Goal: Information Seeking & Learning: Learn about a topic

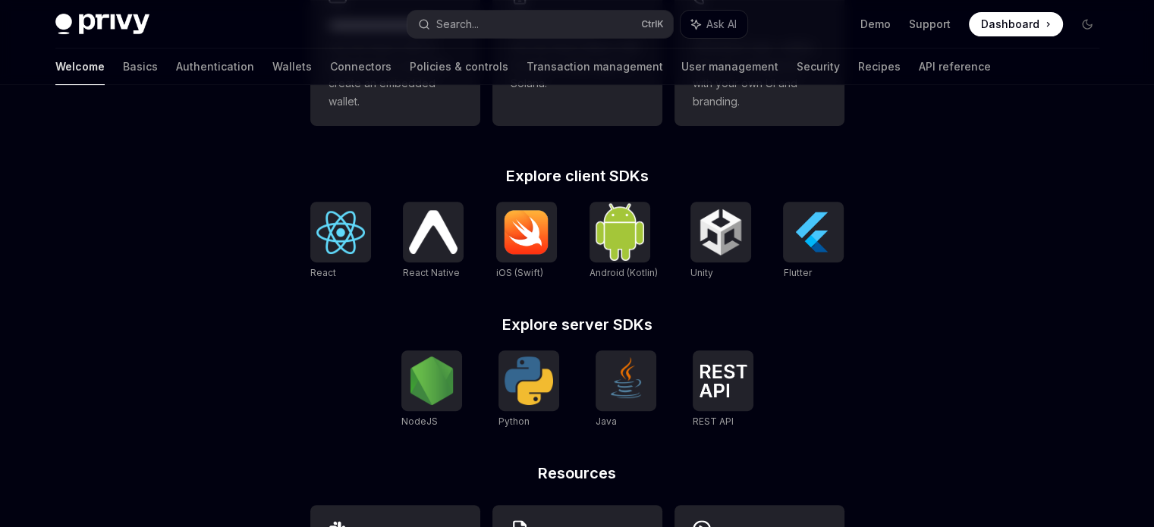
scroll to position [545, 0]
click at [334, 254] on div at bounding box center [340, 232] width 61 height 61
type textarea "*"
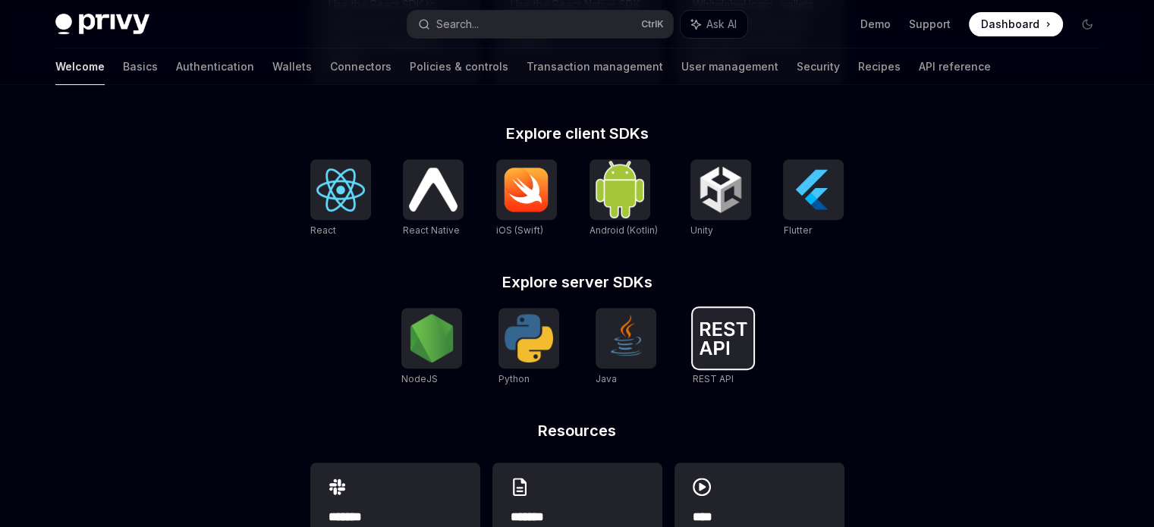
scroll to position [589, 0]
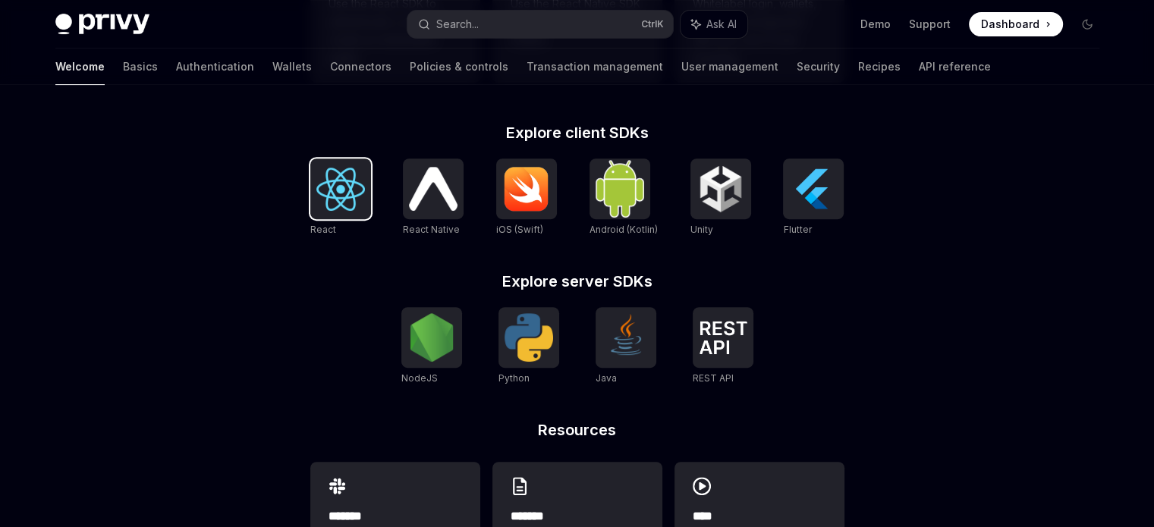
click at [344, 178] on img at bounding box center [340, 189] width 49 height 43
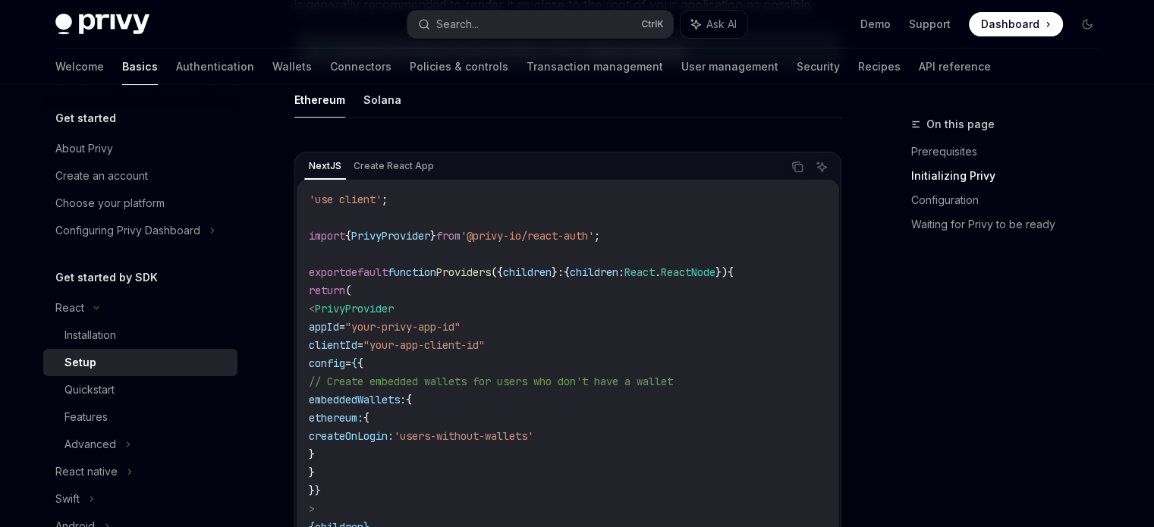
scroll to position [595, 0]
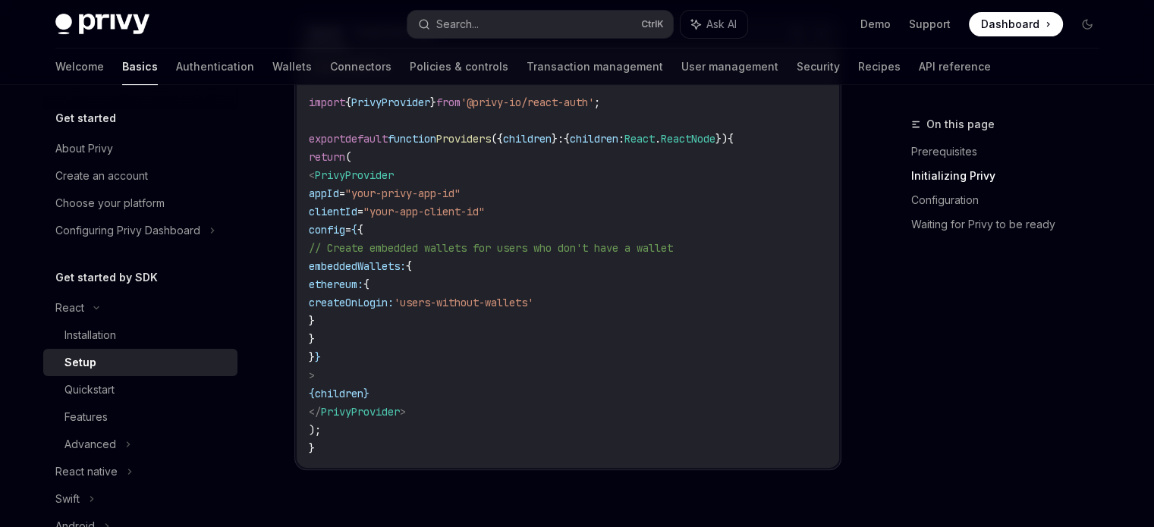
drag, startPoint x: 333, startPoint y: 170, endPoint x: 403, endPoint y: 357, distance: 200.2
click at [403, 357] on code "'use client' ; import { PrivyProvider } from '@privy-io/react-auth' ; export de…" at bounding box center [568, 257] width 518 height 400
drag, startPoint x: 403, startPoint y: 357, endPoint x: 334, endPoint y: 342, distance: 71.4
click at [315, 342] on span "}" at bounding box center [312, 339] width 6 height 14
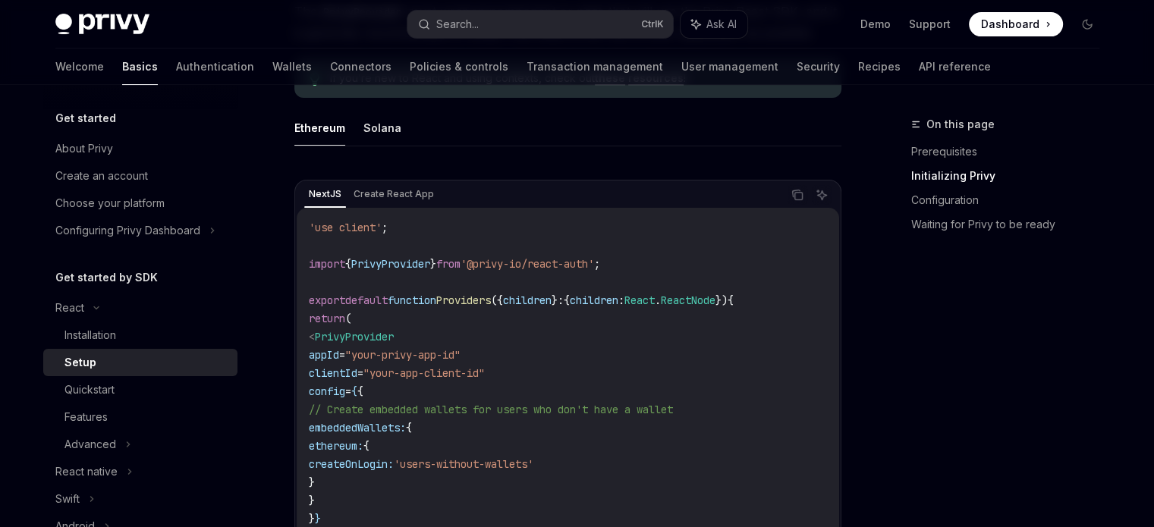
scroll to position [390, 0]
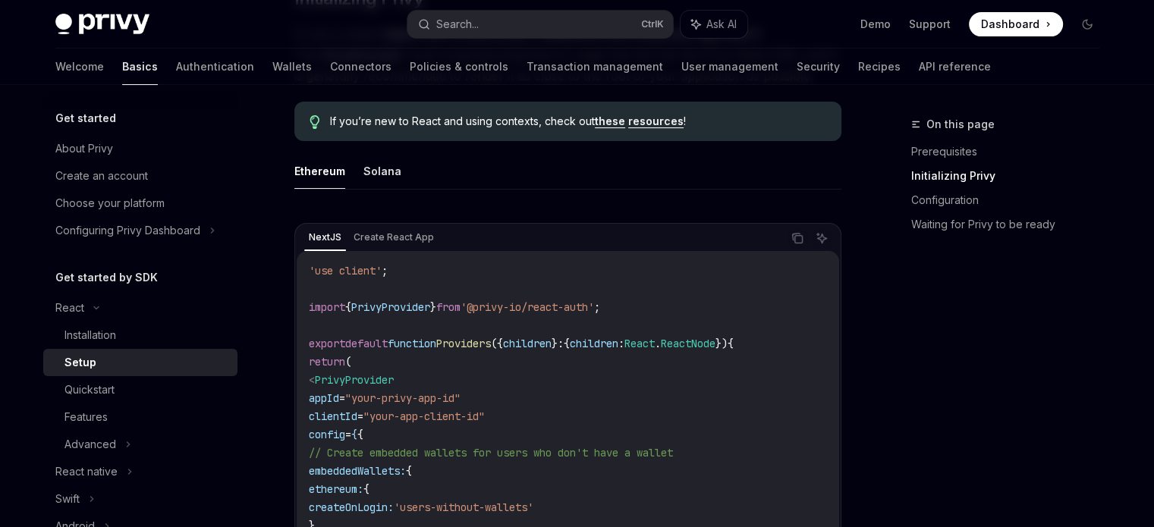
click at [334, 342] on span "export" at bounding box center [327, 344] width 36 height 14
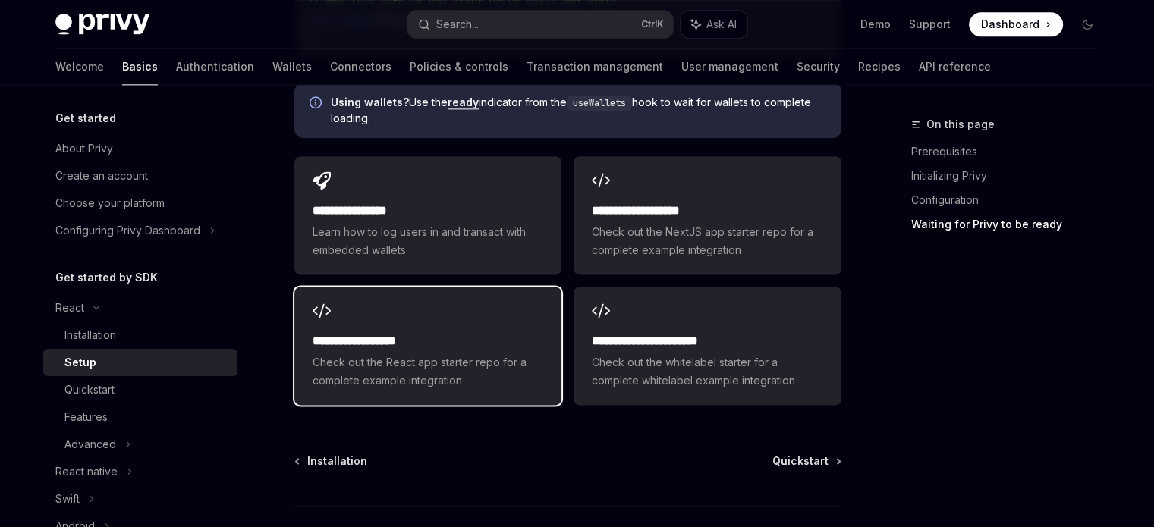
scroll to position [1987, 0]
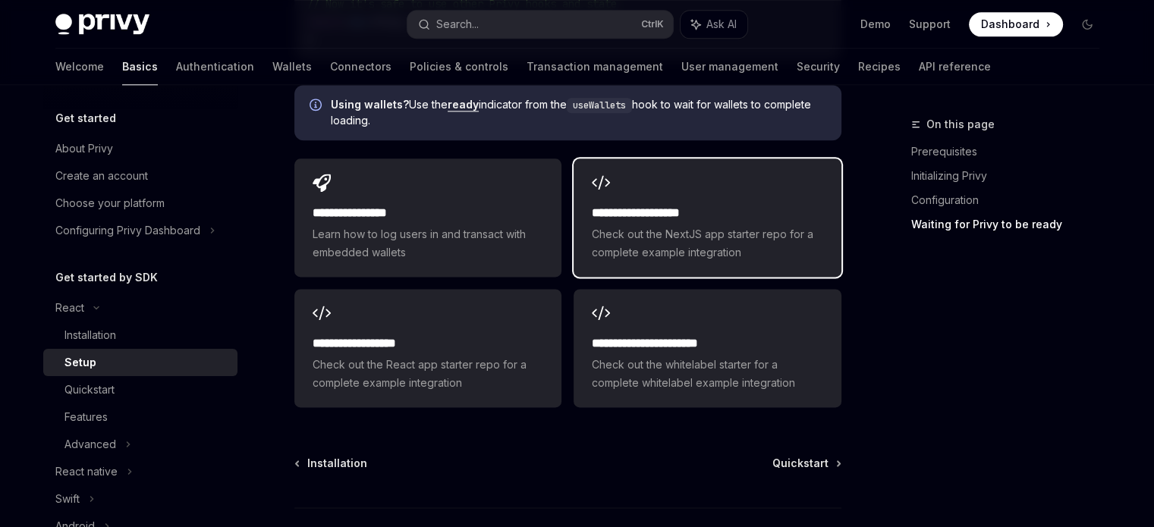
click at [672, 230] on span "Check out the NextJS app starter repo for a complete example integration" at bounding box center [707, 243] width 231 height 36
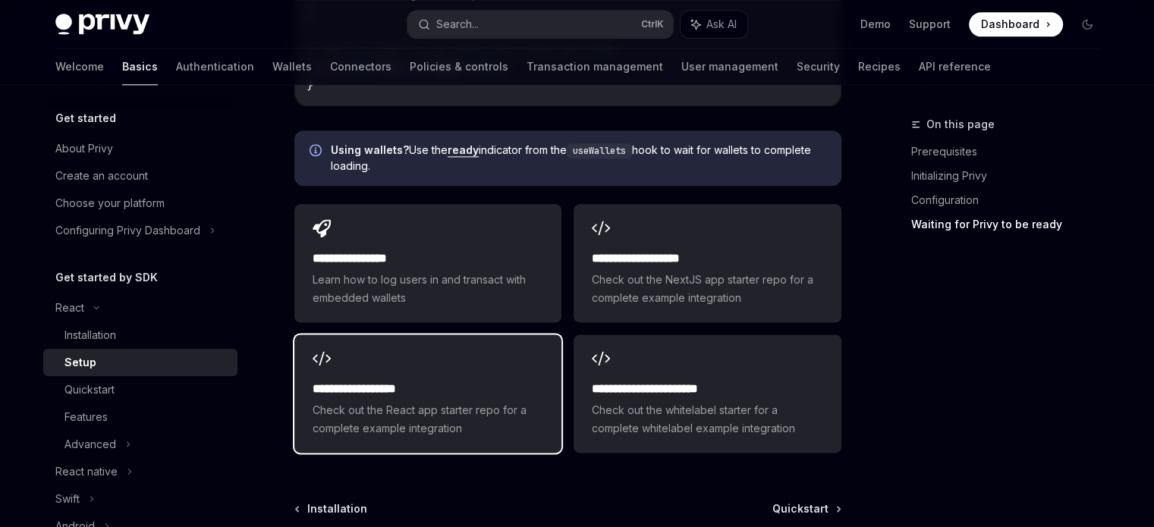
scroll to position [1940, 0]
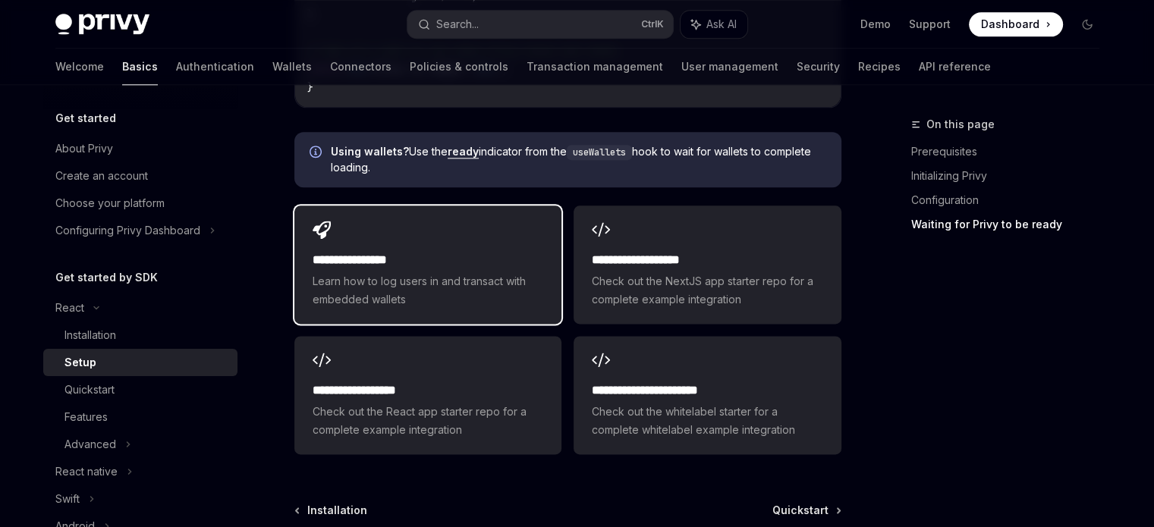
click at [472, 287] on div "**********" at bounding box center [427, 265] width 267 height 118
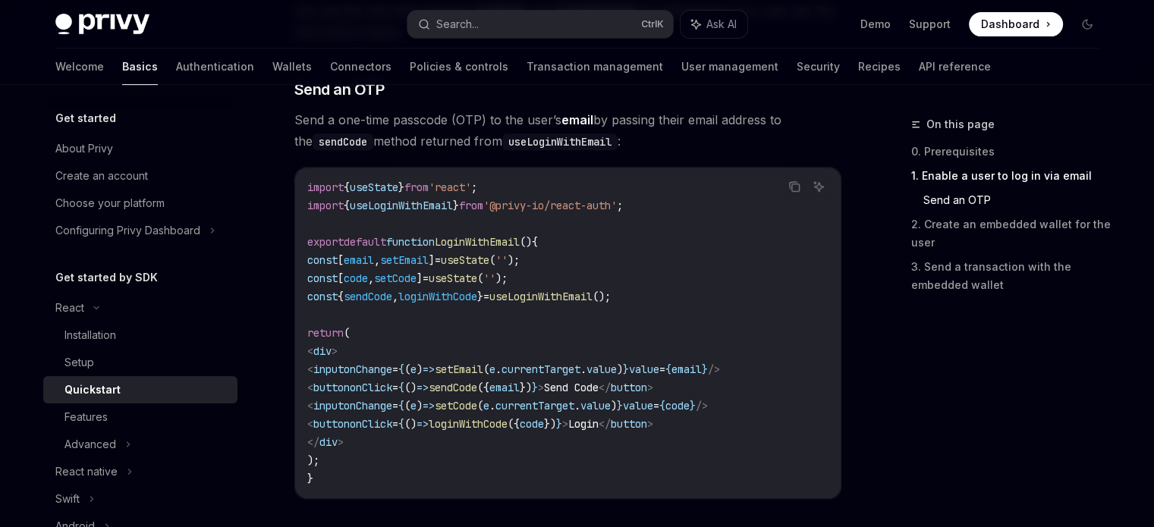
scroll to position [651, 0]
click at [477, 294] on span "loginWithCode" at bounding box center [437, 296] width 79 height 14
click at [392, 294] on span "sendCode" at bounding box center [368, 296] width 49 height 14
drag, startPoint x: 403, startPoint y: 294, endPoint x: 354, endPoint y: 375, distance: 94.9
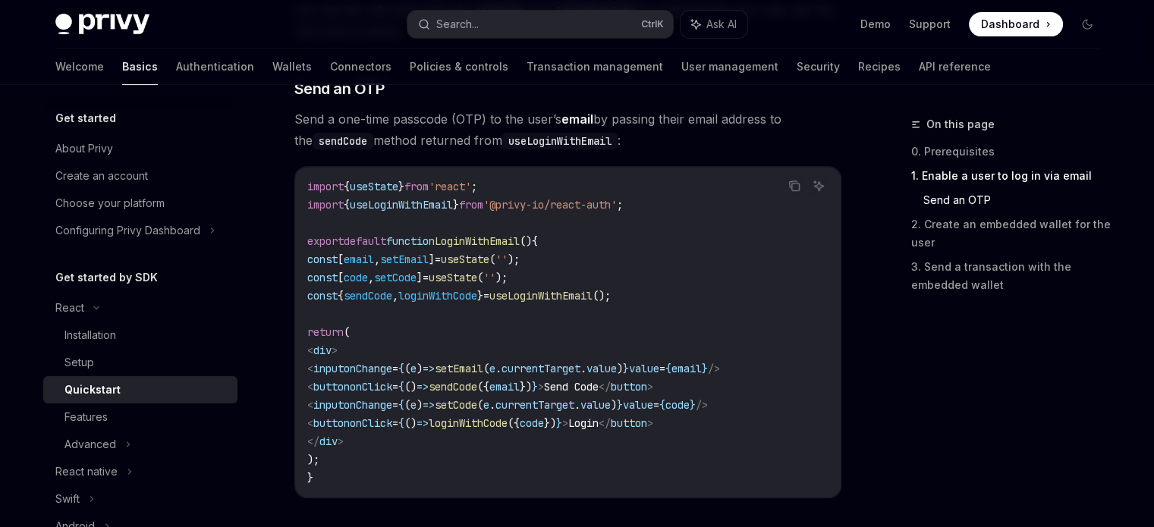
click at [354, 375] on code "import { useState } from 'react' ; import { useLoginWithEmail } from '@privy-io…" at bounding box center [567, 331] width 521 height 309
click at [572, 374] on span "currentTarget" at bounding box center [540, 369] width 79 height 14
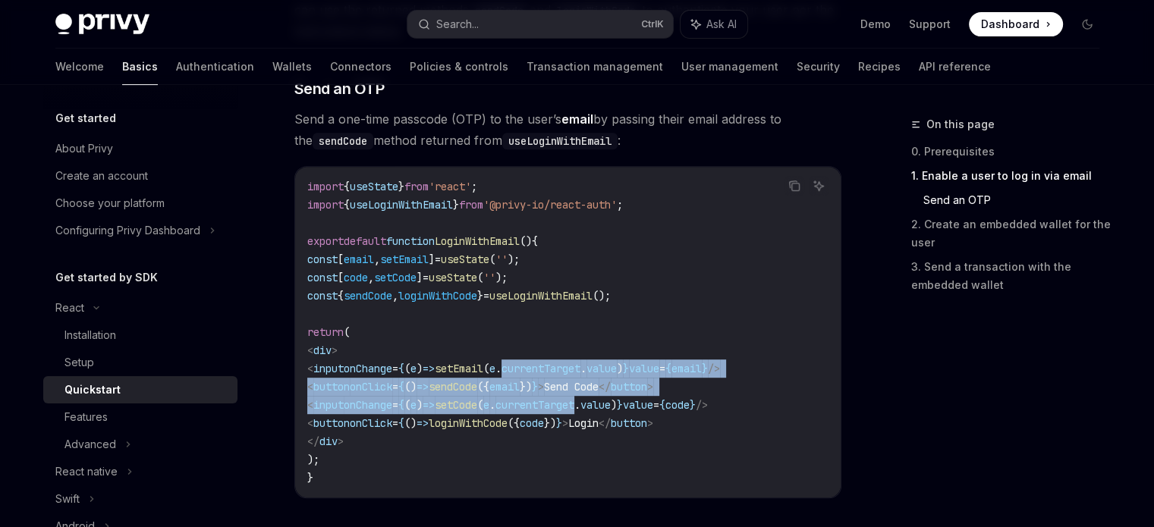
drag, startPoint x: 572, startPoint y: 374, endPoint x: 583, endPoint y: 397, distance: 25.4
click at [583, 397] on code "import { useState } from 'react' ; import { useLoginWithEmail } from '@privy-io…" at bounding box center [567, 331] width 521 height 309
click at [574, 398] on span "currentTarget" at bounding box center [534, 405] width 79 height 14
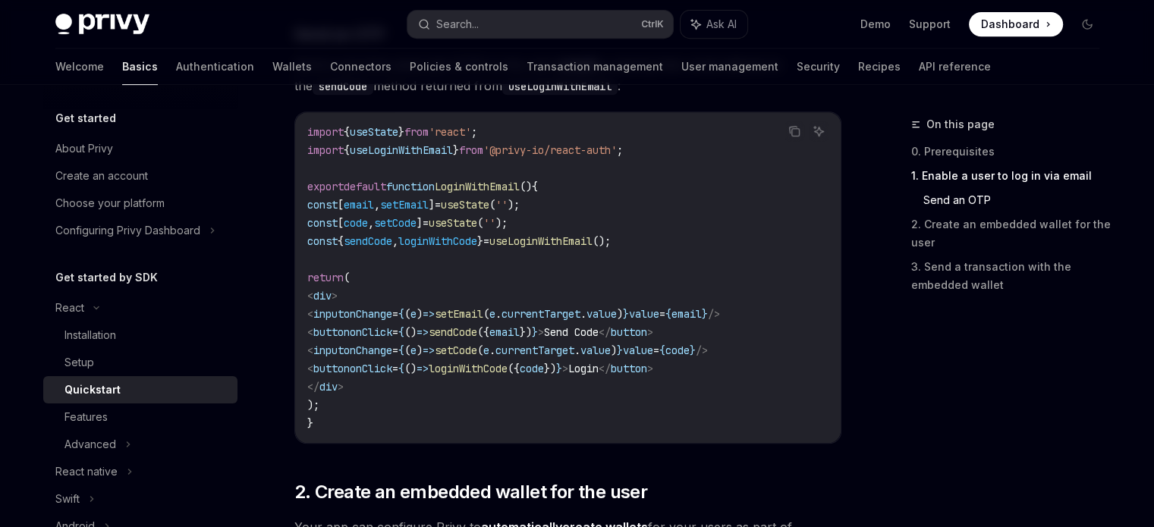
scroll to position [684, 0]
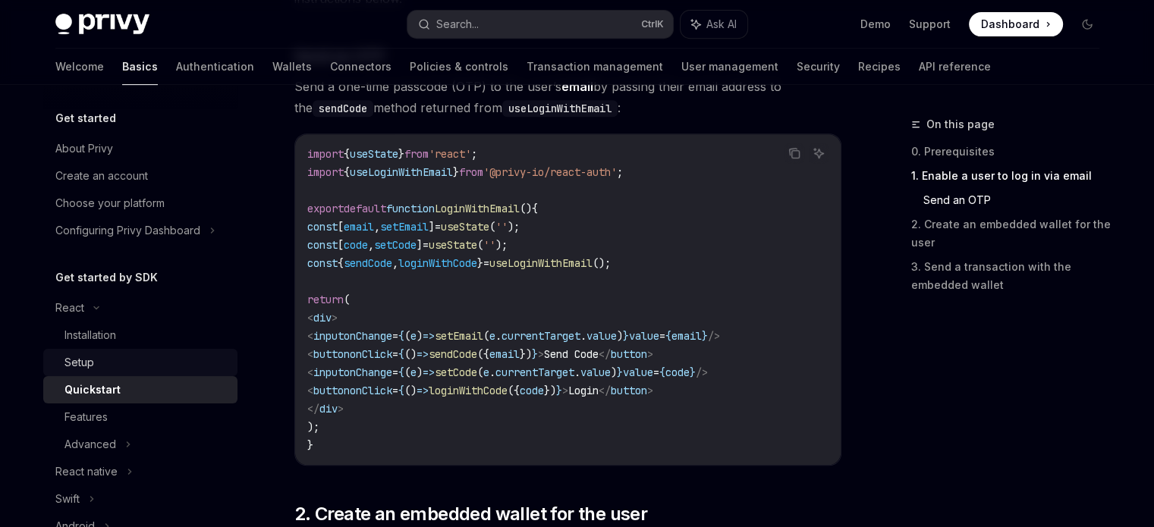
click at [106, 369] on div "Setup" at bounding box center [146, 362] width 164 height 18
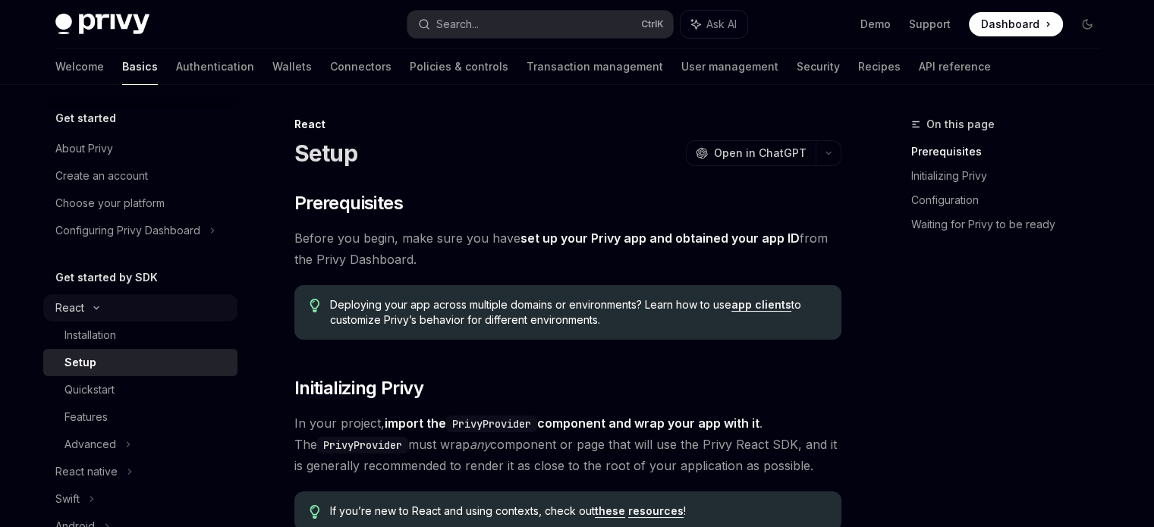
click at [82, 301] on div "React" at bounding box center [69, 308] width 29 height 18
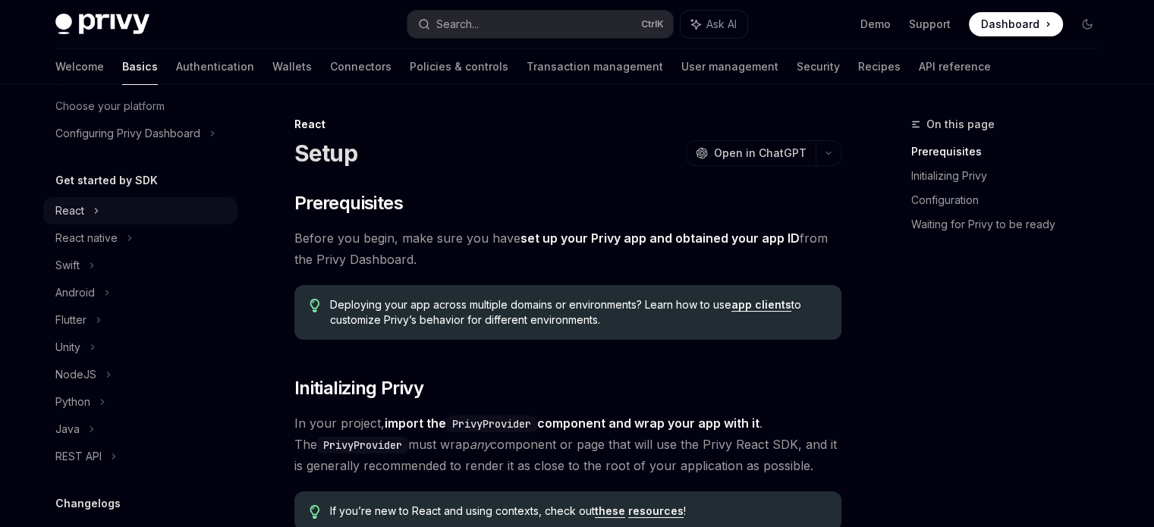
scroll to position [97, 0]
click at [77, 206] on div "React" at bounding box center [69, 211] width 29 height 18
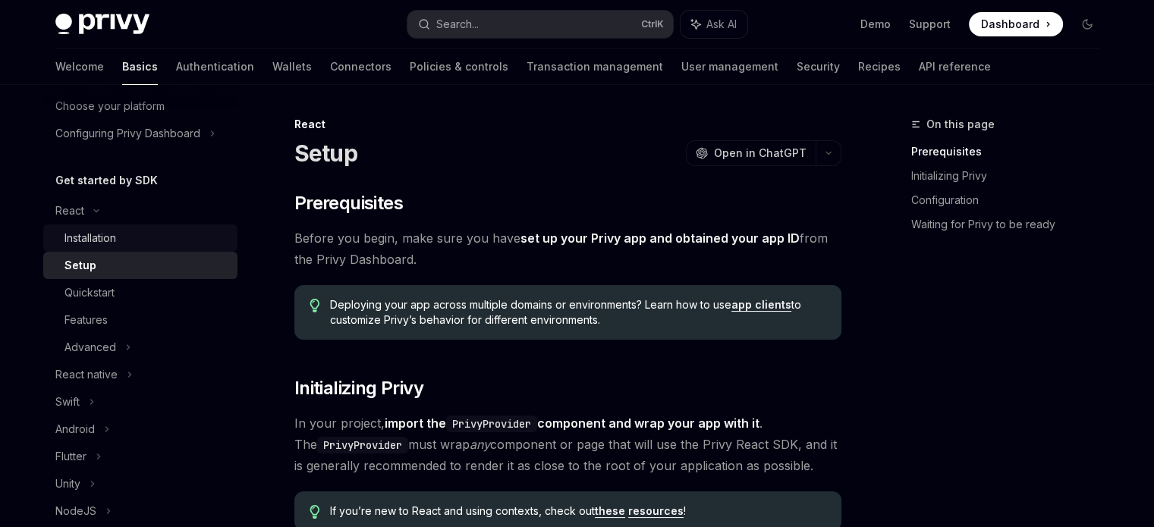
click at [102, 242] on div "Installation" at bounding box center [90, 238] width 52 height 18
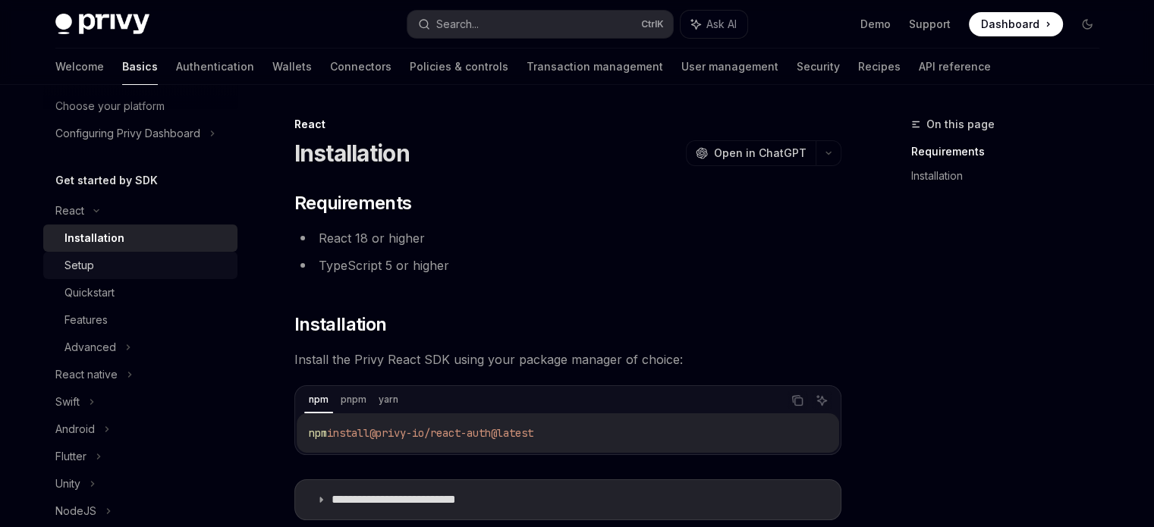
click at [90, 272] on div "Setup" at bounding box center [79, 265] width 30 height 18
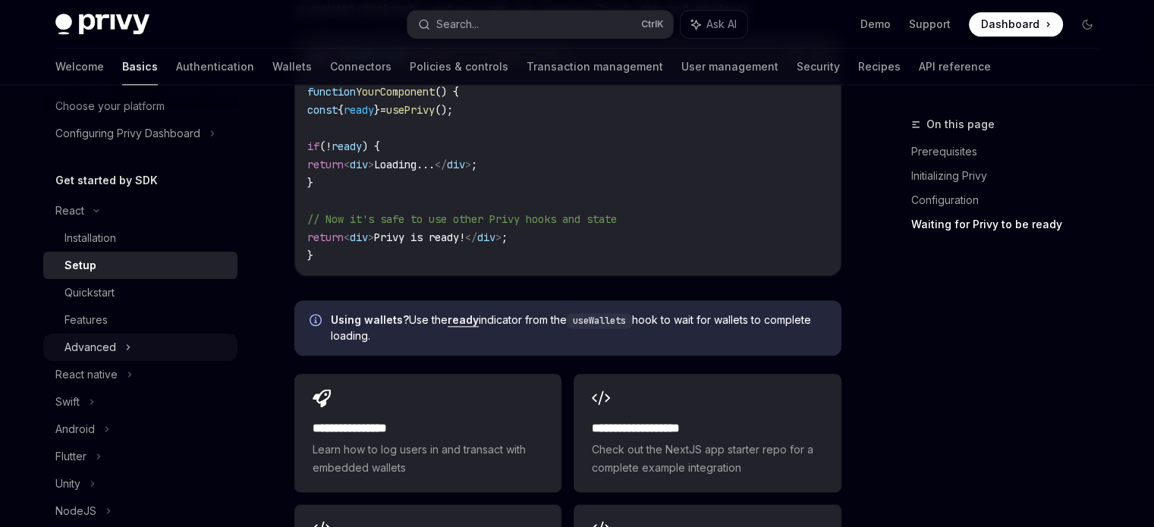
scroll to position [1805, 0]
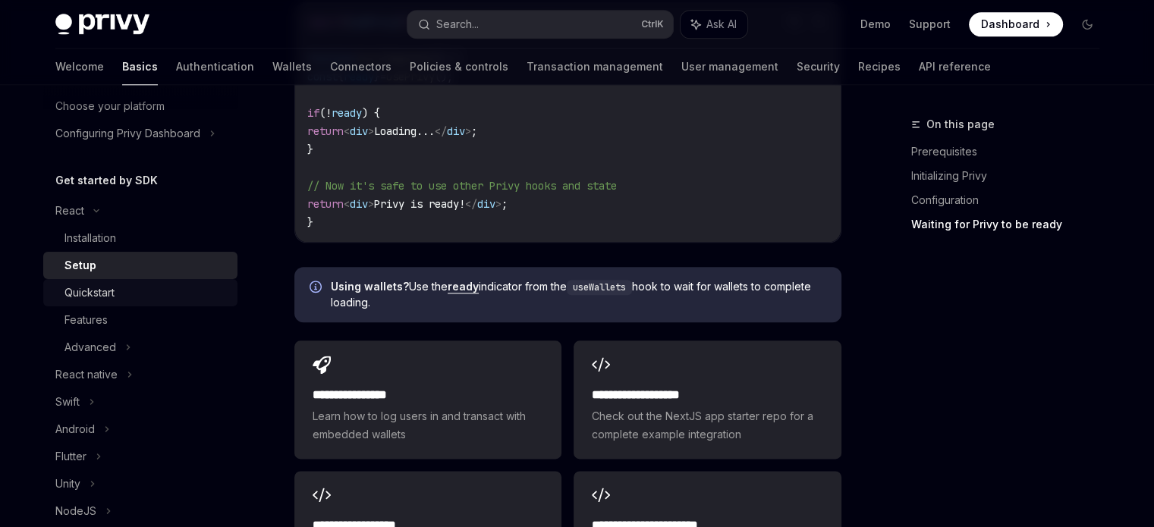
click at [117, 294] on div "Quickstart" at bounding box center [146, 293] width 164 height 18
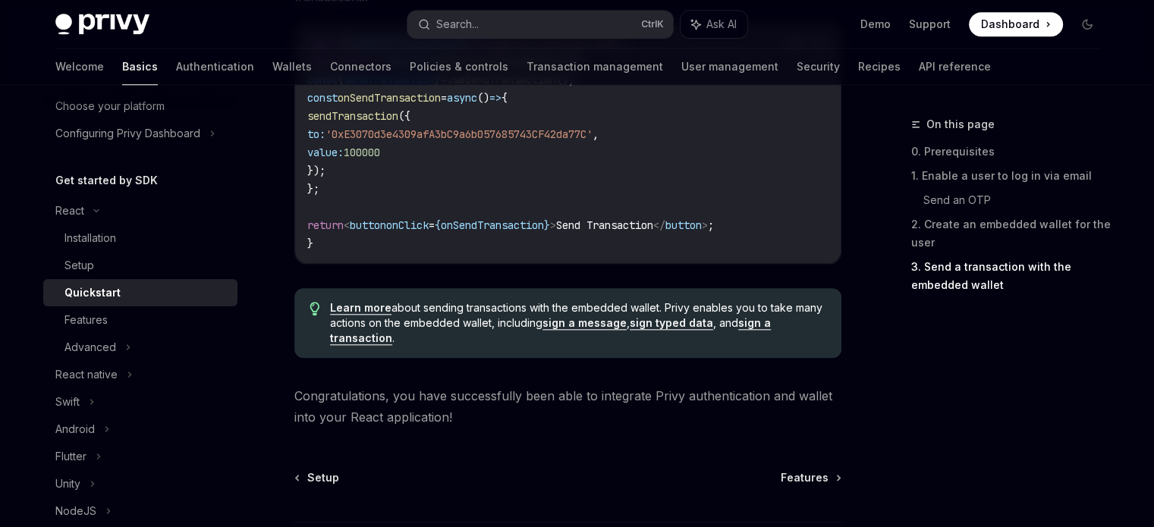
scroll to position [1547, 0]
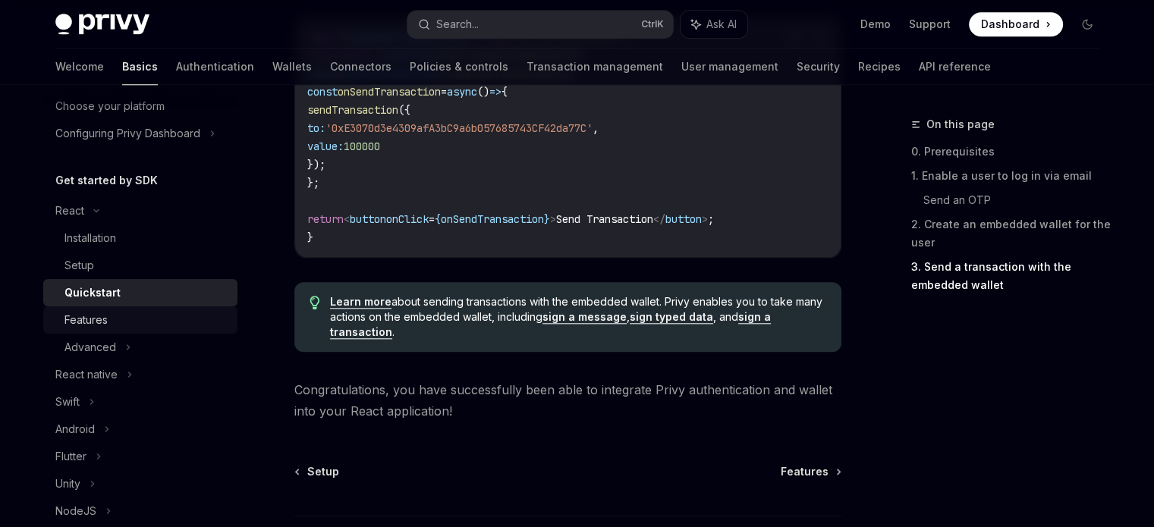
click at [154, 319] on div "Features" at bounding box center [146, 320] width 164 height 18
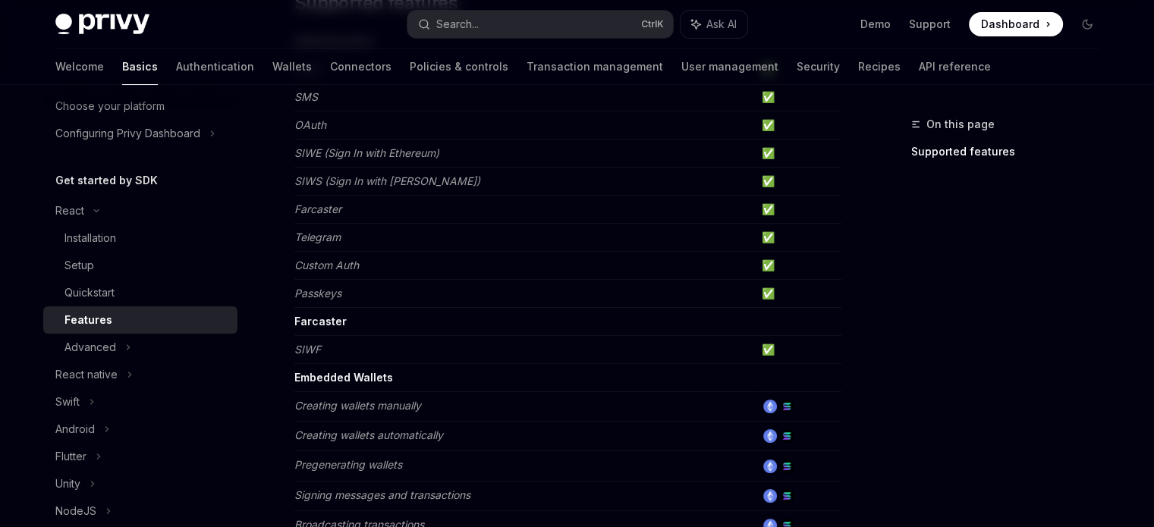
scroll to position [196, 0]
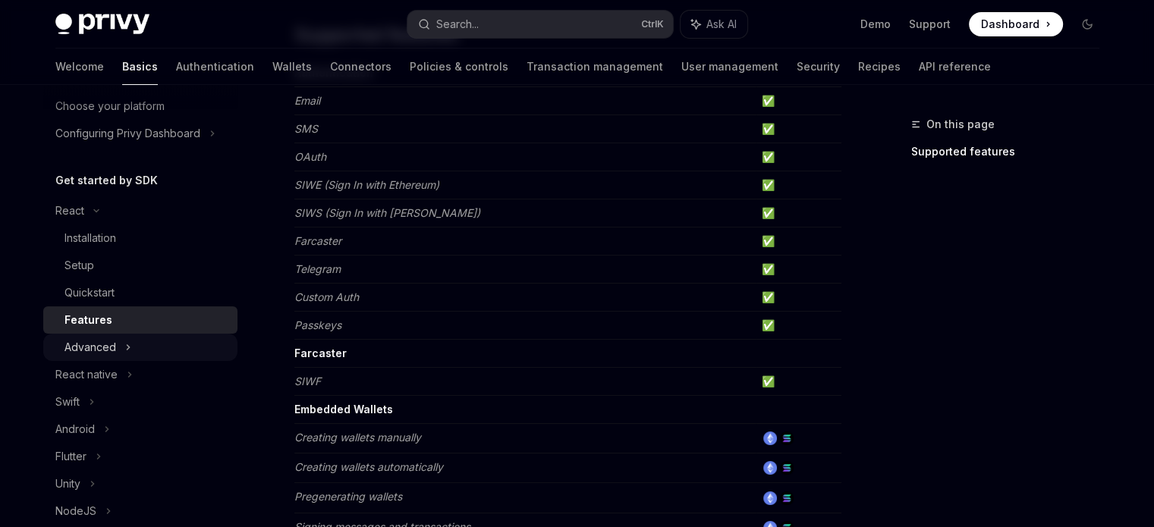
click at [140, 345] on div "Advanced" at bounding box center [140, 347] width 194 height 27
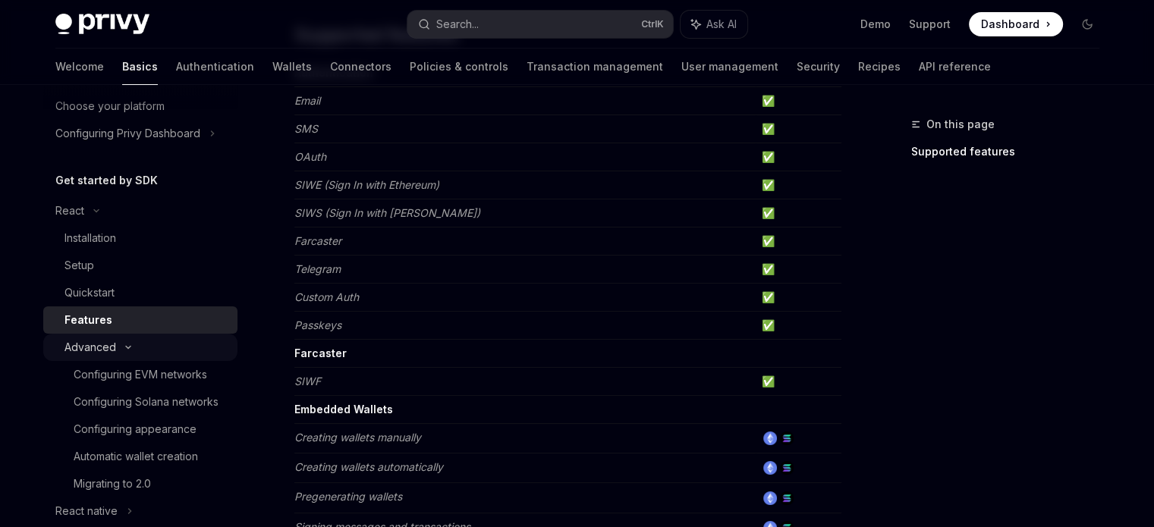
type textarea "*"
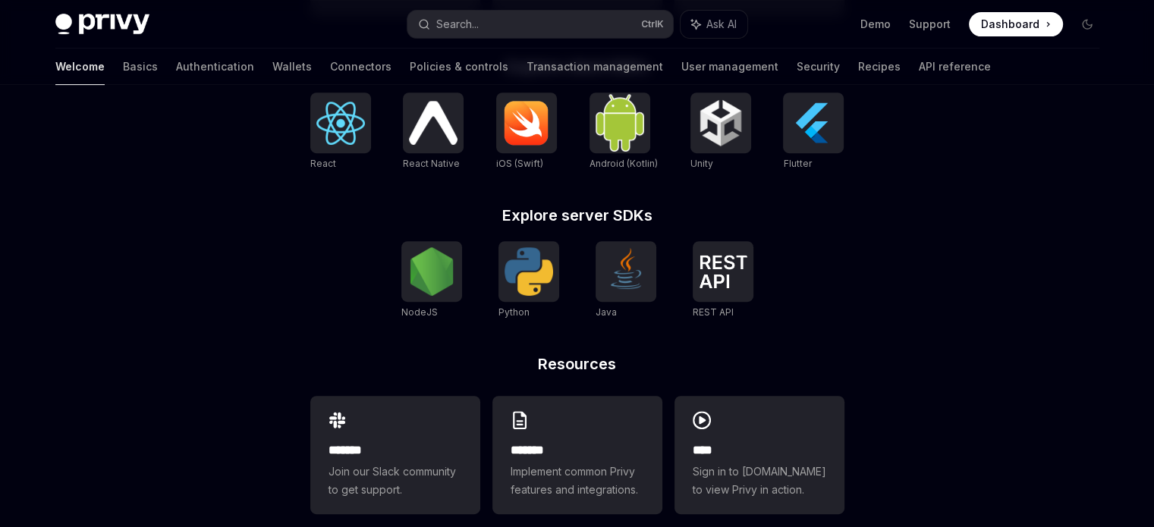
scroll to position [679, 0]
